Goal: Find contact information: Find contact information

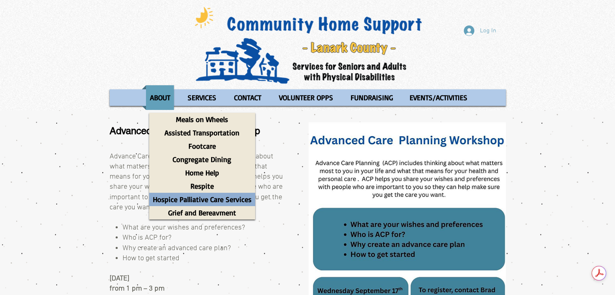
click at [217, 198] on p "Hospice Palliative Care Services" at bounding box center [202, 199] width 106 height 13
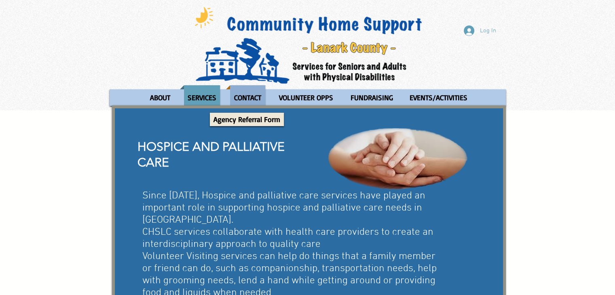
click at [239, 98] on p "CONTACT" at bounding box center [248, 97] width 34 height 25
